Goal: Find specific page/section: Find specific page/section

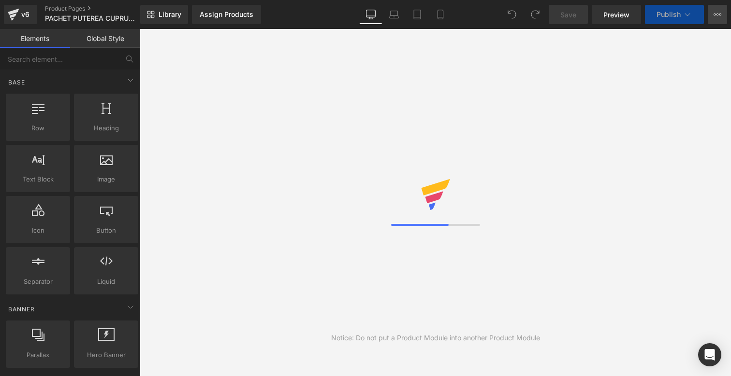
drag, startPoint x: 0, startPoint y: 0, endPoint x: 721, endPoint y: 9, distance: 721.0
click at [721, 9] on button "View Live Page View with current Template Save Template to Library Schedule Pub…" at bounding box center [716, 14] width 19 height 19
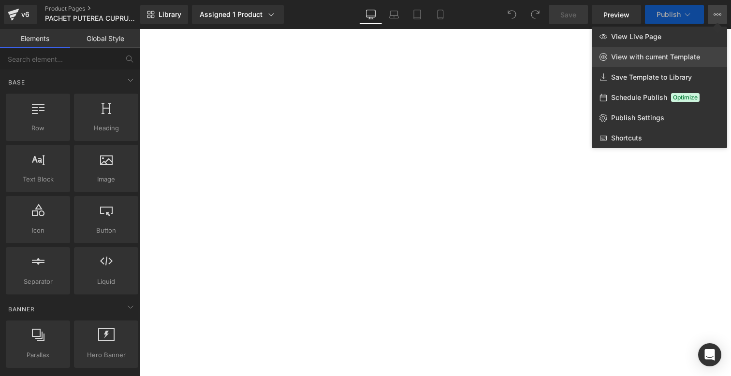
click at [679, 58] on span "View with current Template" at bounding box center [655, 57] width 89 height 9
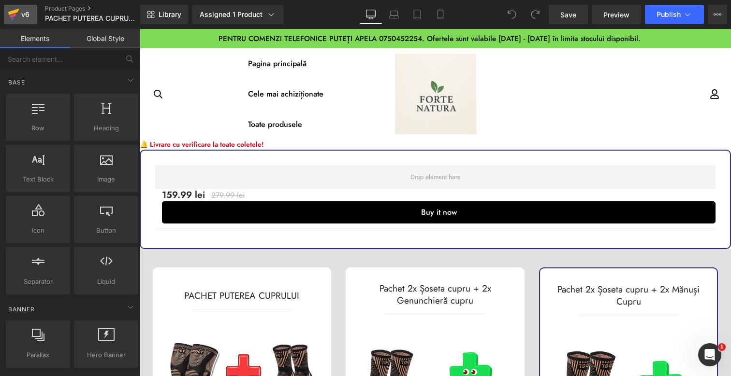
click at [9, 12] on icon at bounding box center [14, 14] width 12 height 24
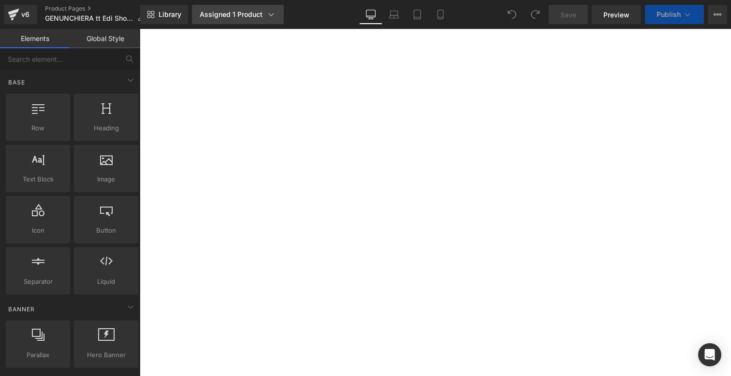
click at [225, 17] on div "Assigned 1 Product" at bounding box center [238, 15] width 76 height 10
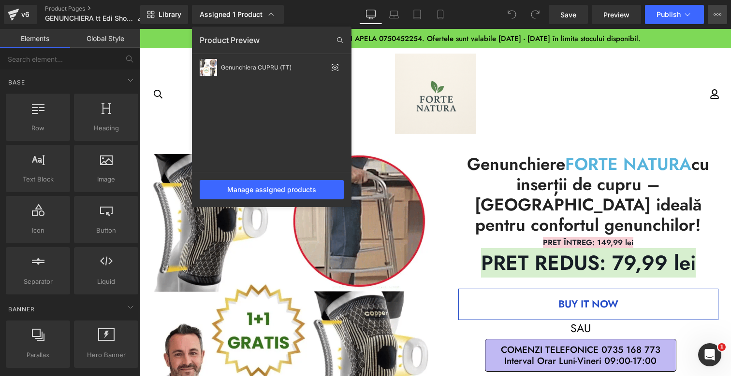
click at [716, 16] on icon at bounding box center [717, 15] width 8 height 8
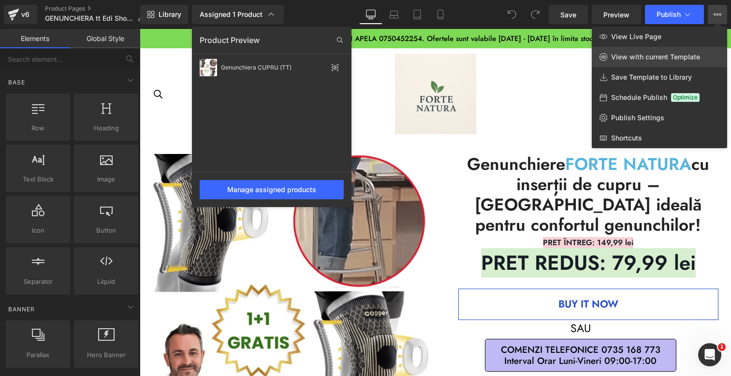
click at [681, 56] on span "View with current Template" at bounding box center [655, 57] width 89 height 9
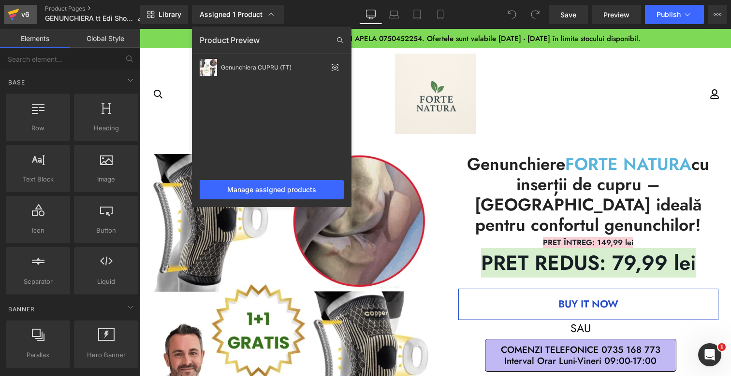
click at [17, 7] on icon at bounding box center [14, 14] width 12 height 24
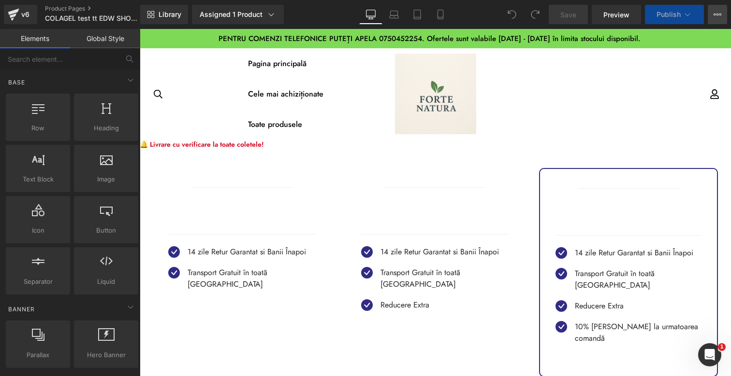
click at [713, 13] on icon at bounding box center [717, 15] width 8 height 8
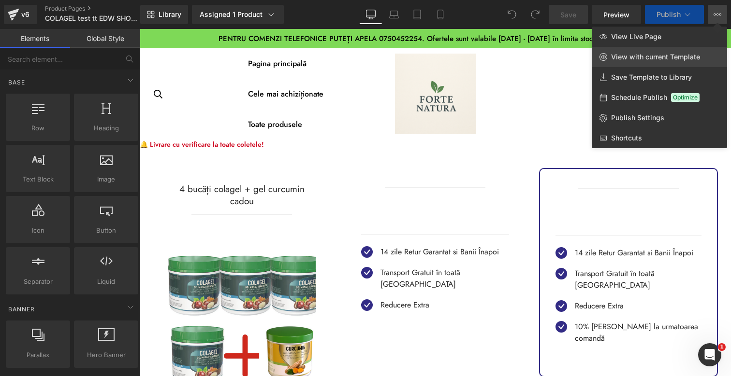
click at [667, 52] on link "View with current Template" at bounding box center [658, 57] width 135 height 20
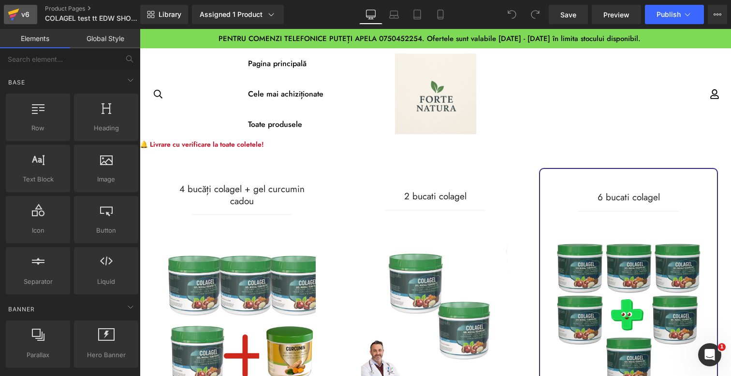
click at [6, 10] on link "v6" at bounding box center [20, 14] width 33 height 19
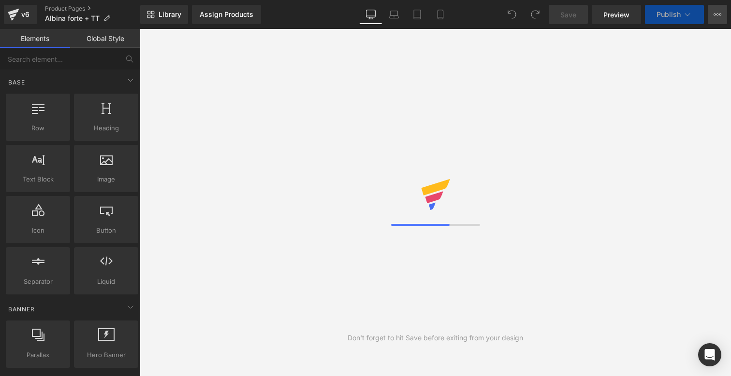
click at [723, 16] on button "View Live Page View with current Template Save Template to Library Schedule Pub…" at bounding box center [716, 14] width 19 height 19
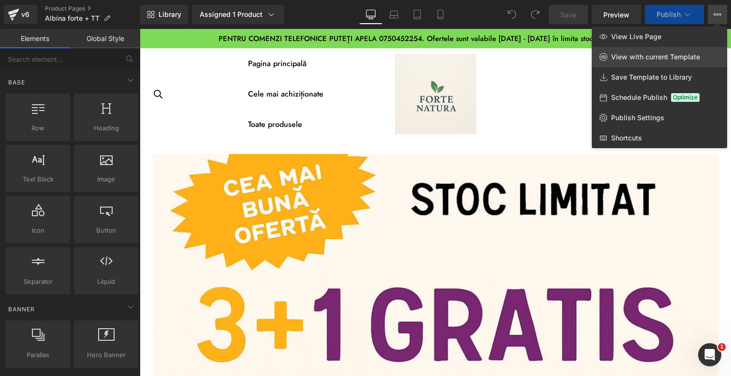
click at [673, 56] on span "View with current Template" at bounding box center [655, 57] width 89 height 9
